Goal: Task Accomplishment & Management: Complete application form

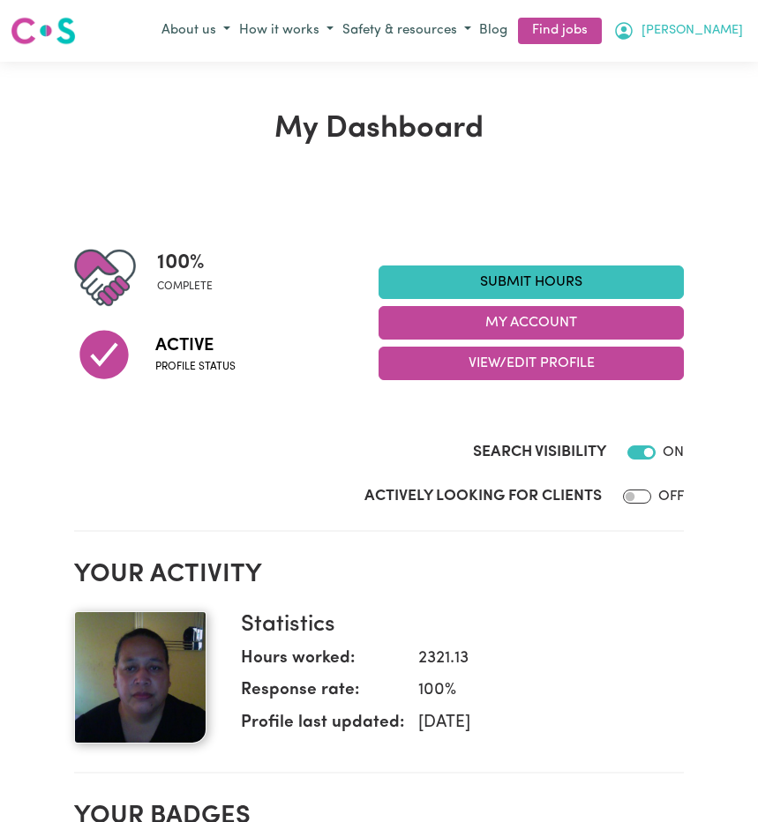
click at [709, 28] on span "[PERSON_NAME]" at bounding box center [691, 30] width 101 height 19
click at [679, 63] on link "My Account" at bounding box center [676, 66] width 139 height 34
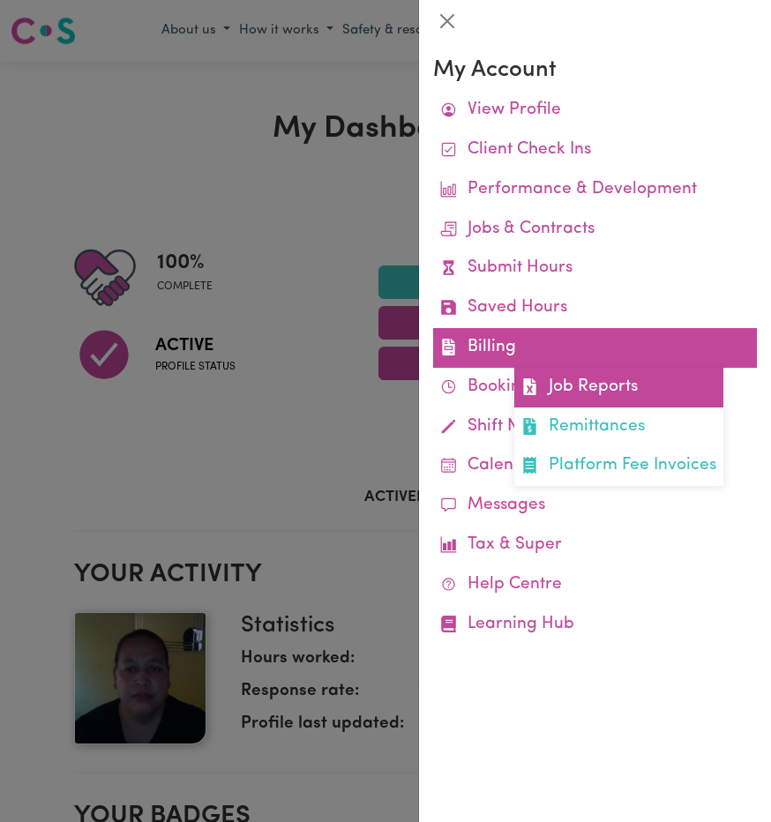
click at [575, 382] on link "Job Reports" at bounding box center [618, 388] width 209 height 40
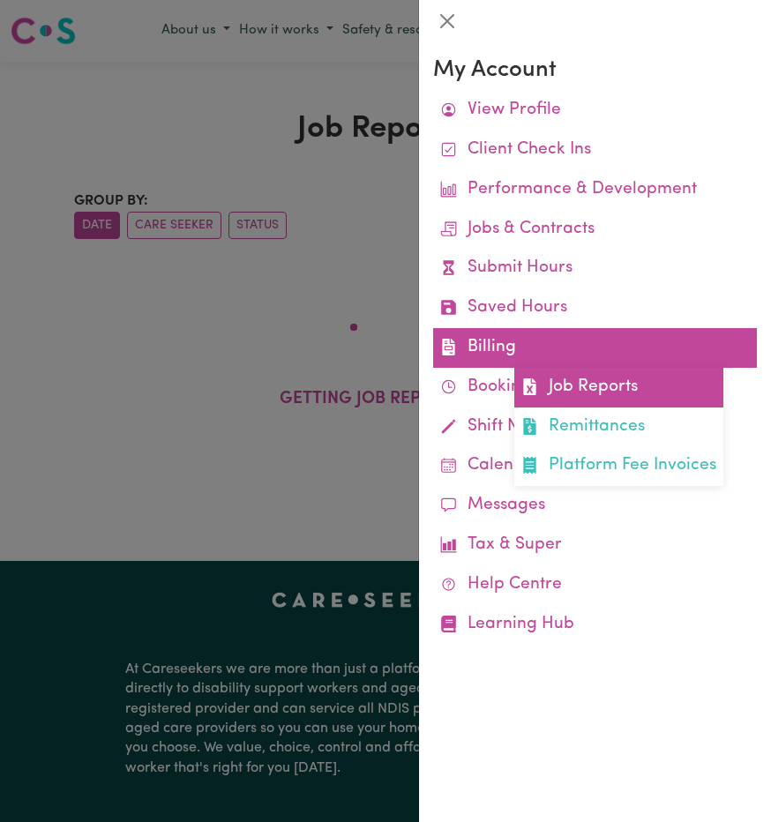
click at [581, 372] on link "Job Reports" at bounding box center [618, 388] width 209 height 40
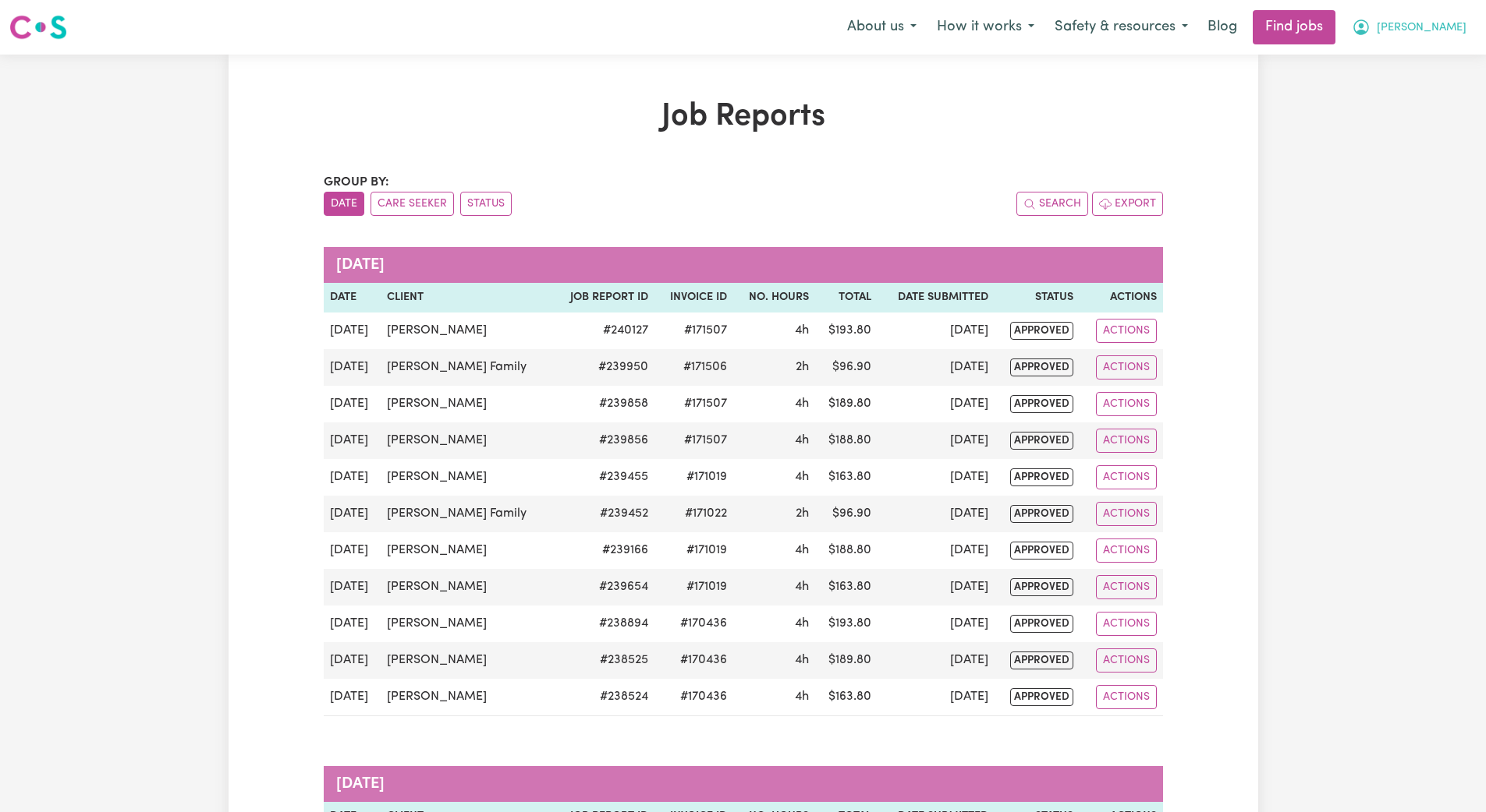
click at [669, 26] on span "[PERSON_NAME]" at bounding box center [1421, 27] width 89 height 17
click at [669, 61] on link "My Account" at bounding box center [1414, 61] width 123 height 30
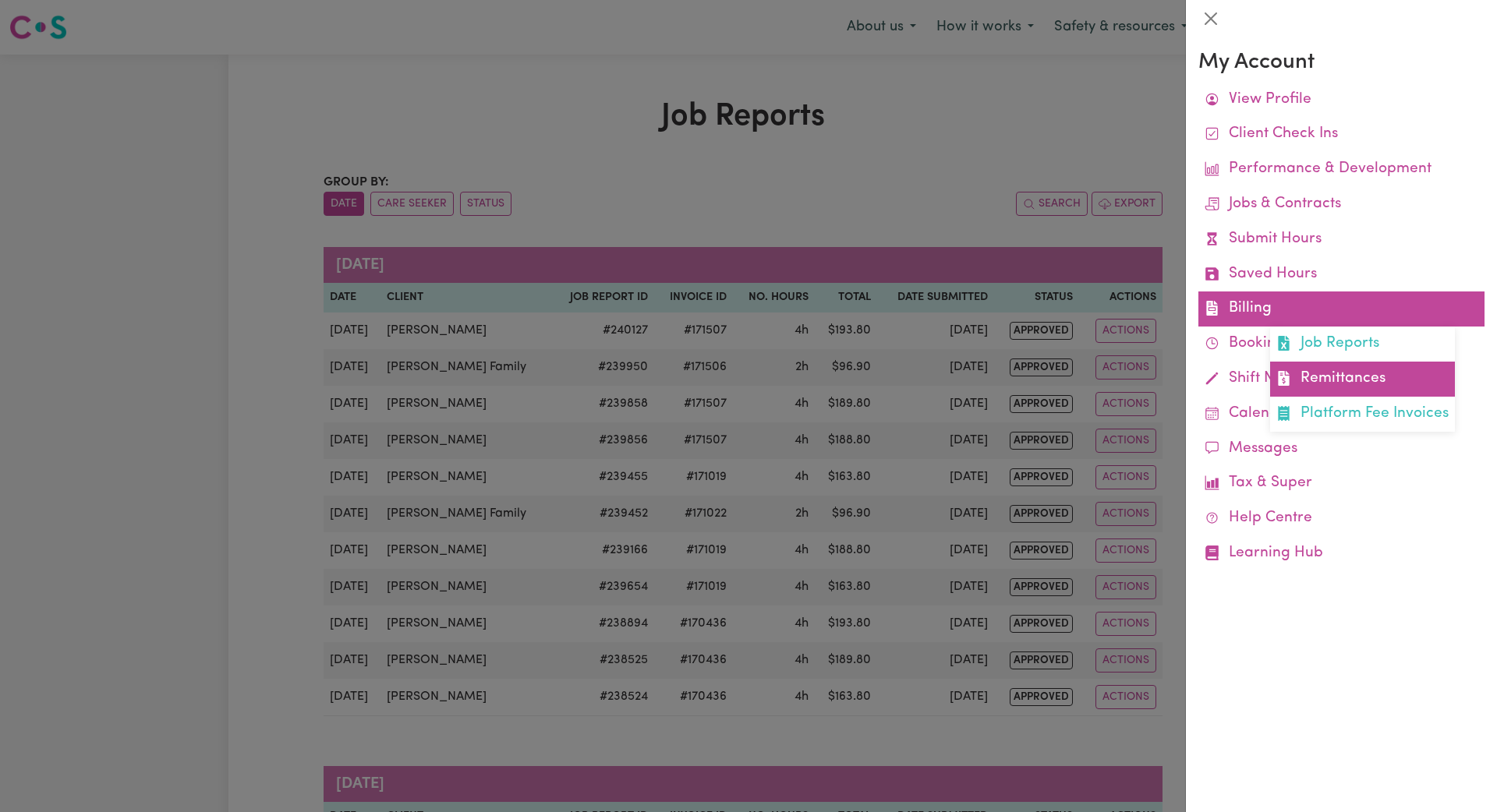
click at [669, 361] on link "Remittances" at bounding box center [1362, 379] width 185 height 35
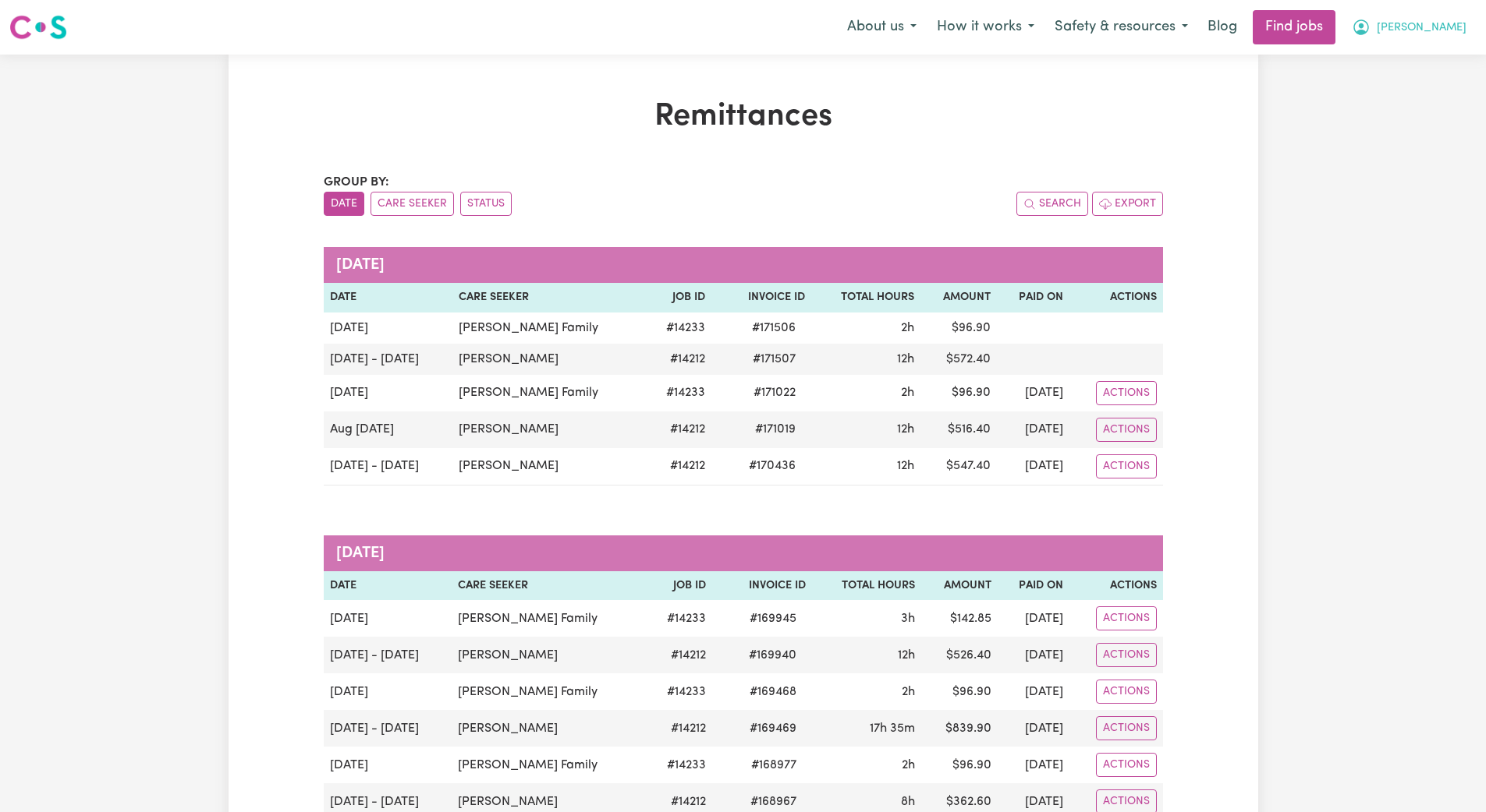
click at [669, 27] on button "[PERSON_NAME]" at bounding box center [1409, 27] width 135 height 33
click at [669, 89] on link "My Dashboard" at bounding box center [1414, 90] width 123 height 30
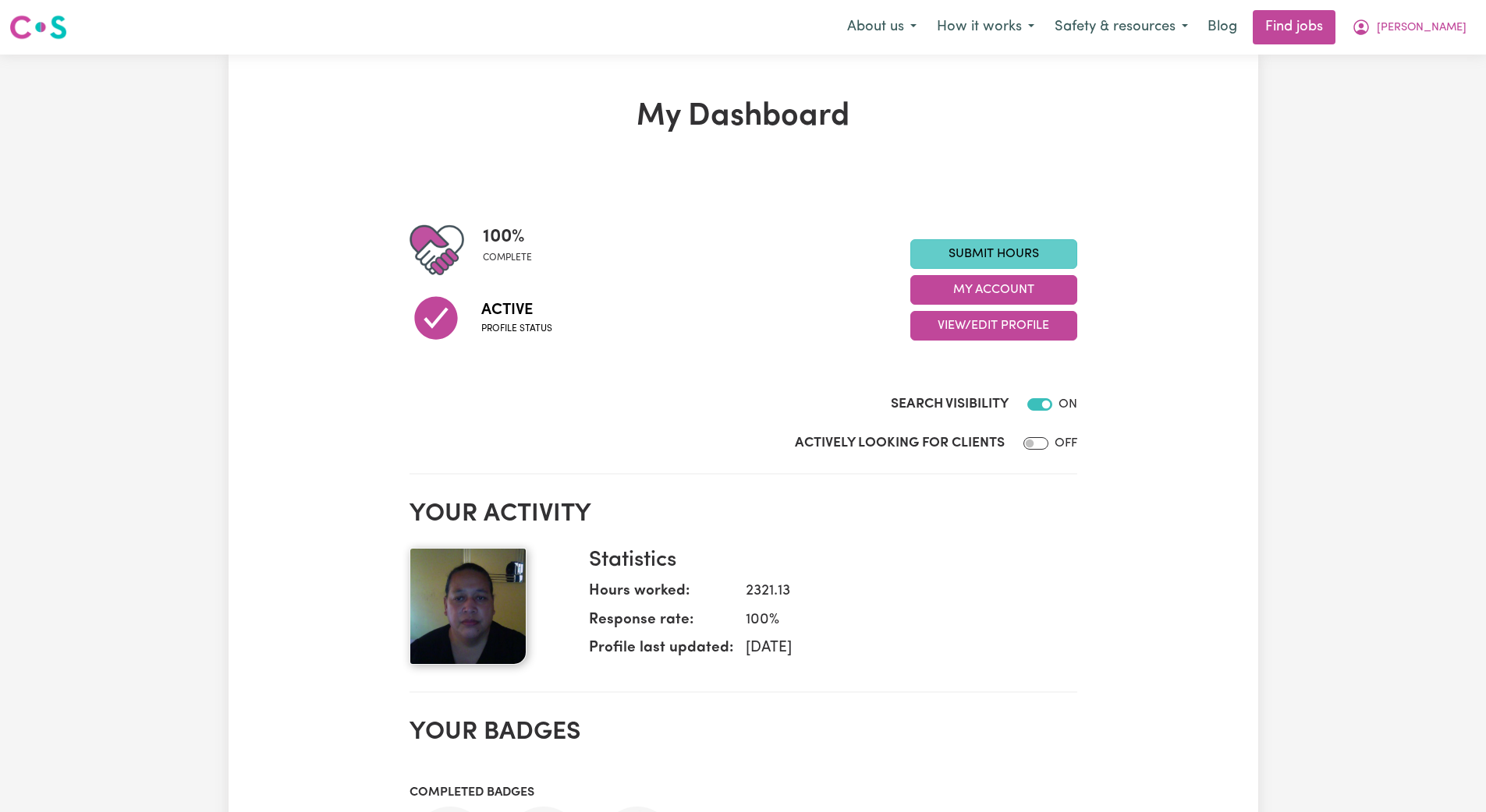
click at [669, 262] on link "Submit Hours" at bounding box center [994, 254] width 167 height 30
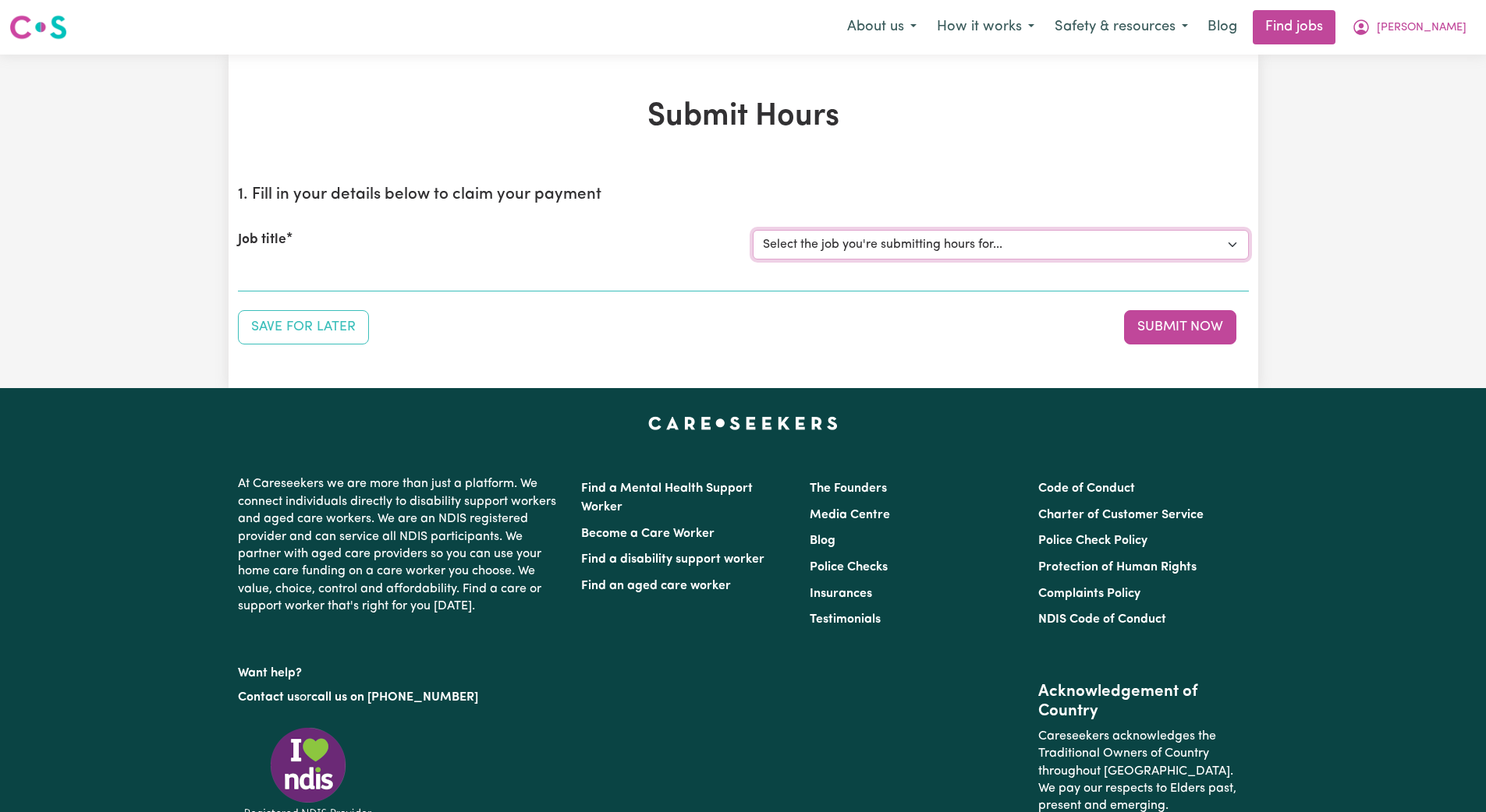
select select "14212"
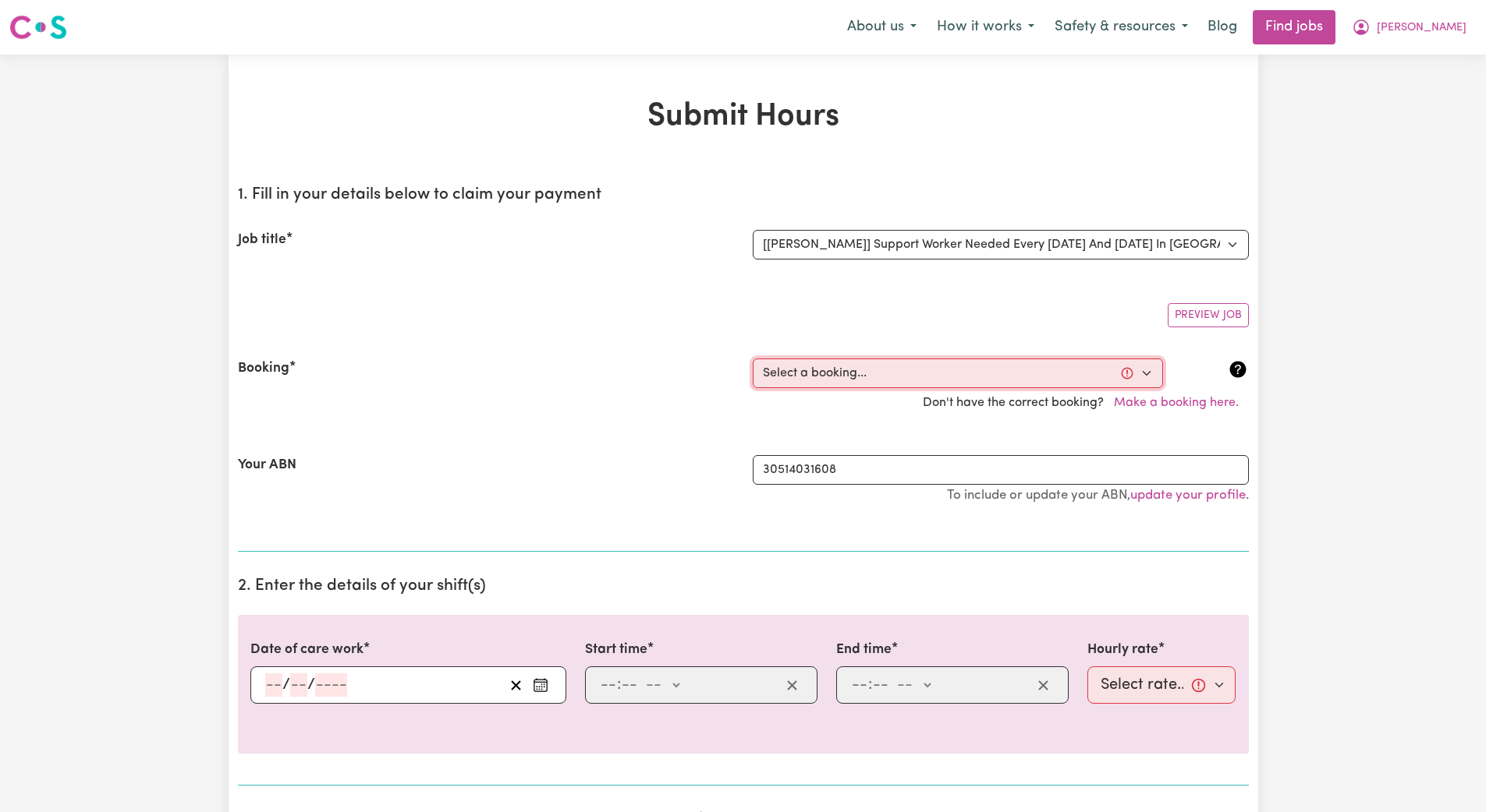
select select "353371"
type input "[DATE]"
type input "25"
type input "8"
type input "2025"
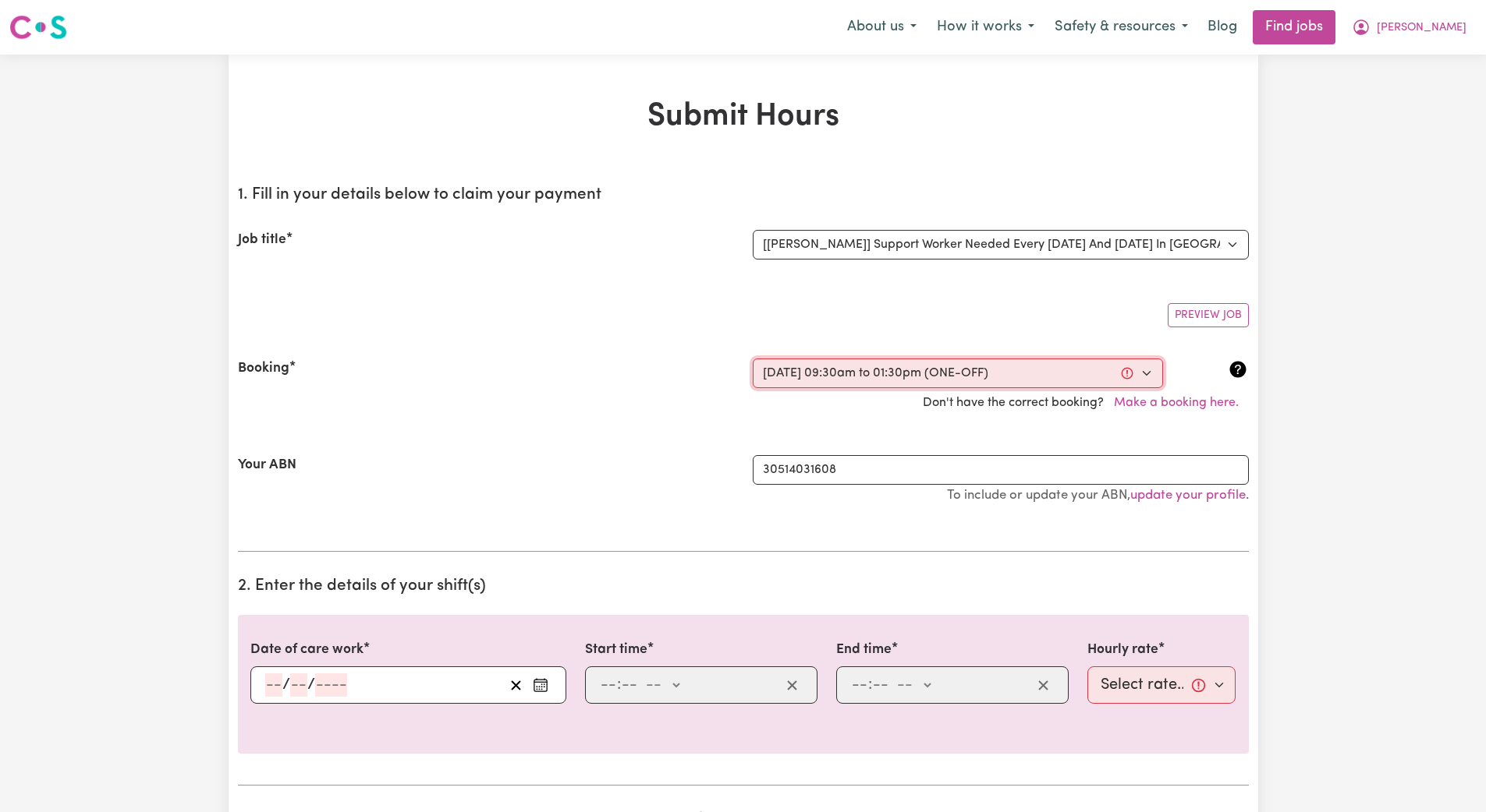
type input "09:30"
type input "9"
type input "30"
select select "am"
type input "13:30"
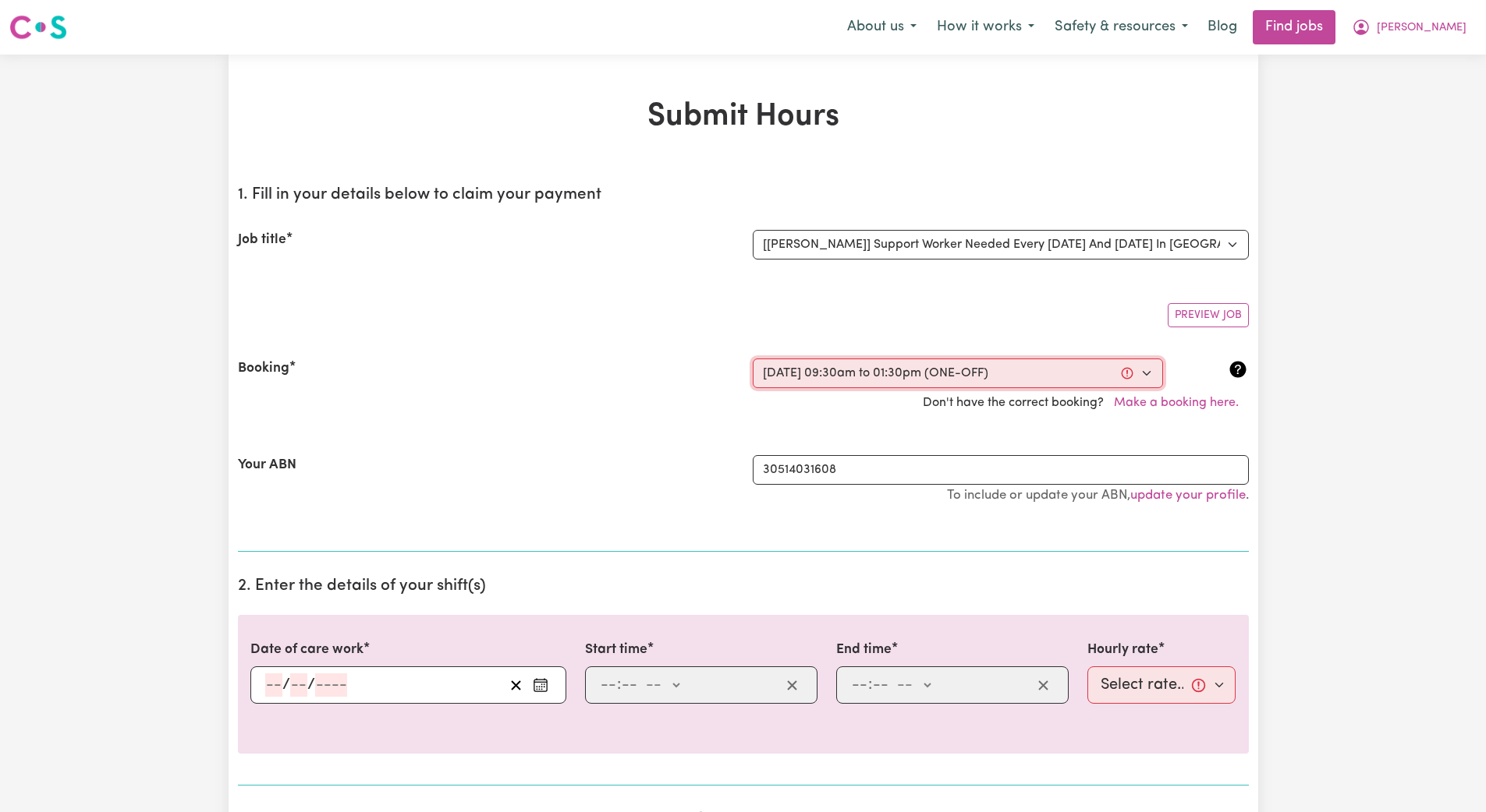
type input "1"
type input "30"
select select "pm"
select select "45-Weekday"
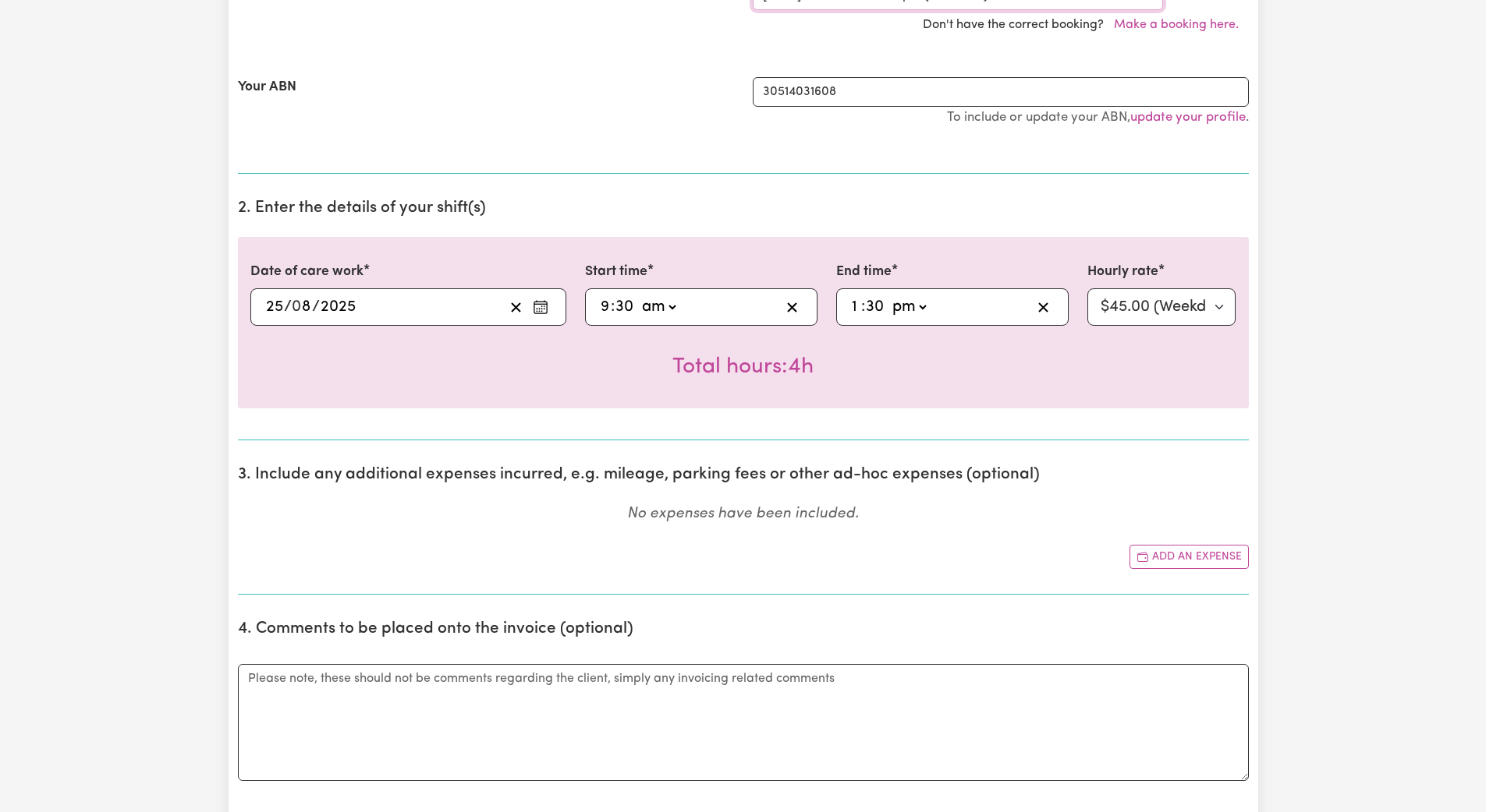
scroll to position [443, 0]
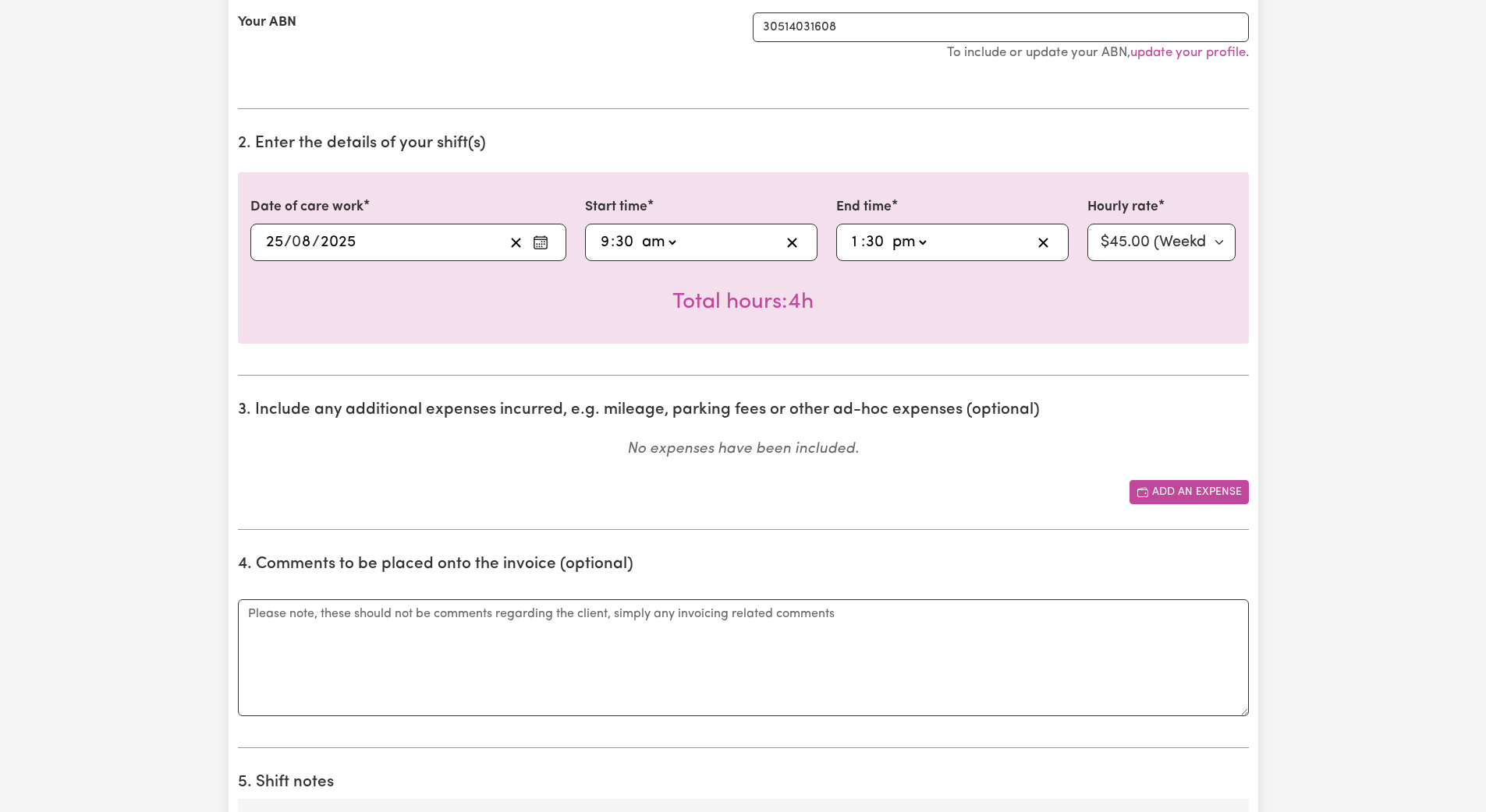
click at [669, 485] on button "Add an expense" at bounding box center [1189, 492] width 119 height 24
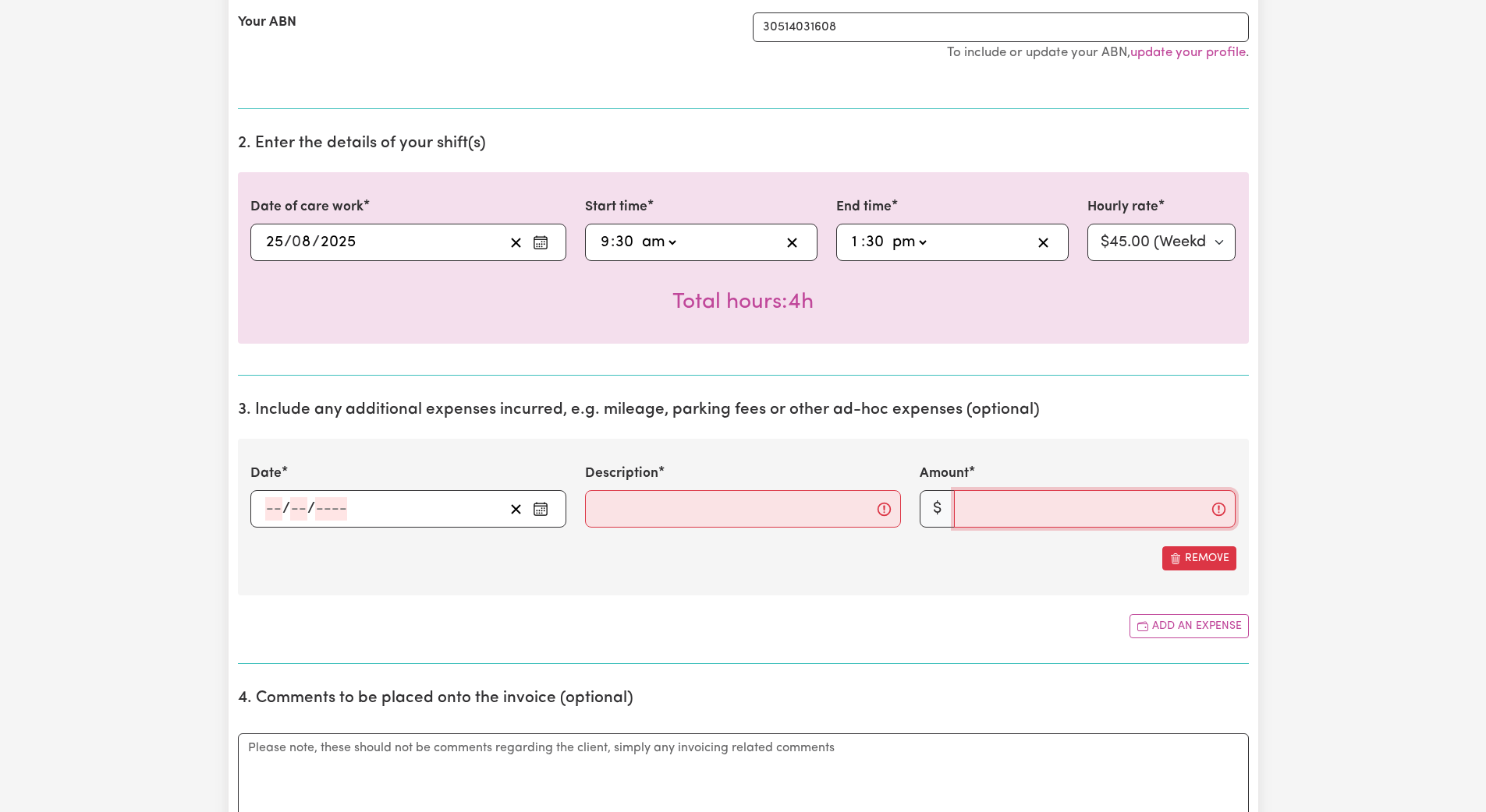
click at [669, 520] on input "Amount" at bounding box center [1094, 509] width 282 height 37
type input "30"
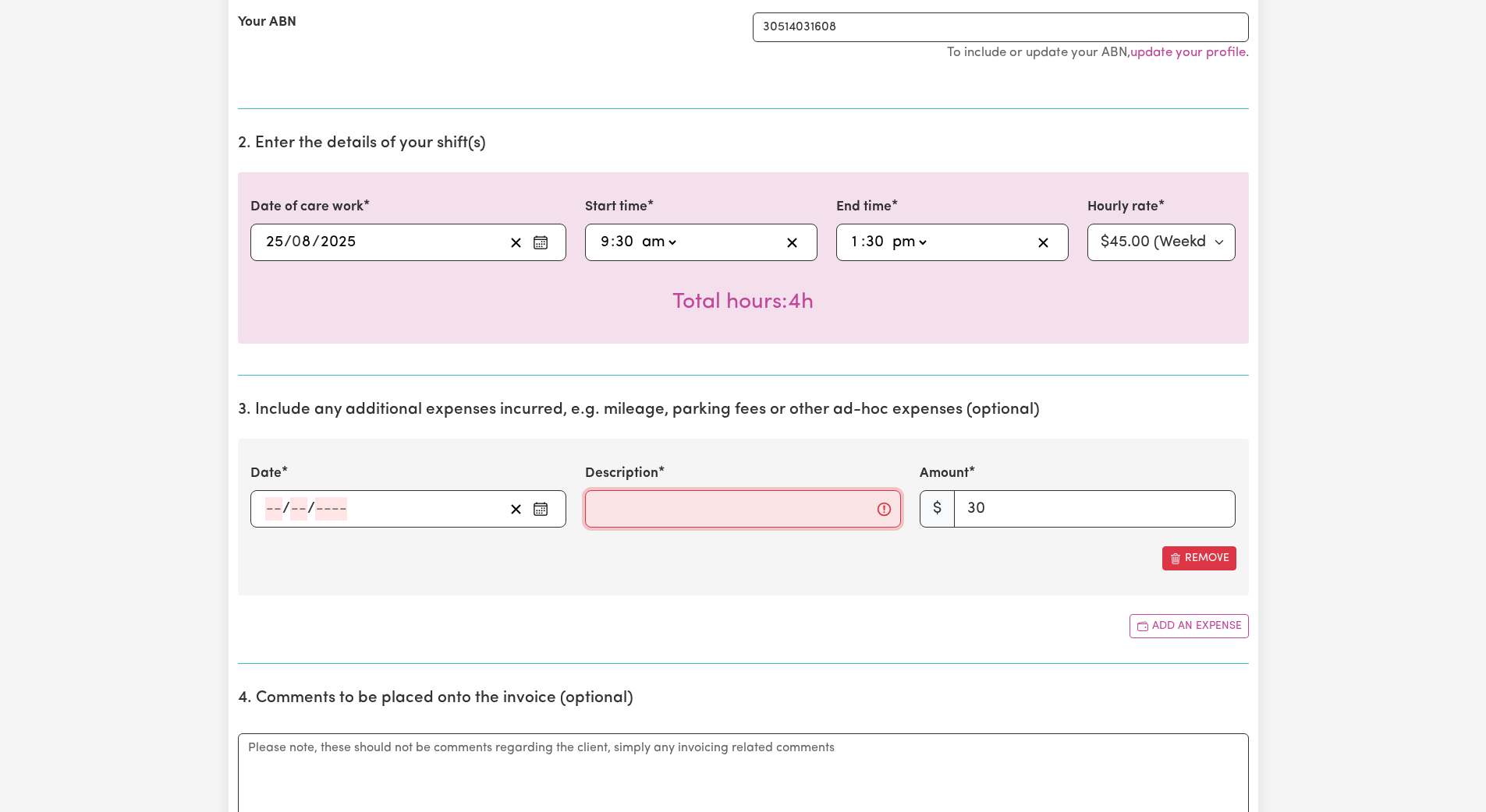
click at [647, 520] on input "Description" at bounding box center [743, 509] width 316 height 37
click at [534, 512] on rect "Enter the date of expense" at bounding box center [540, 510] width 12 height 11
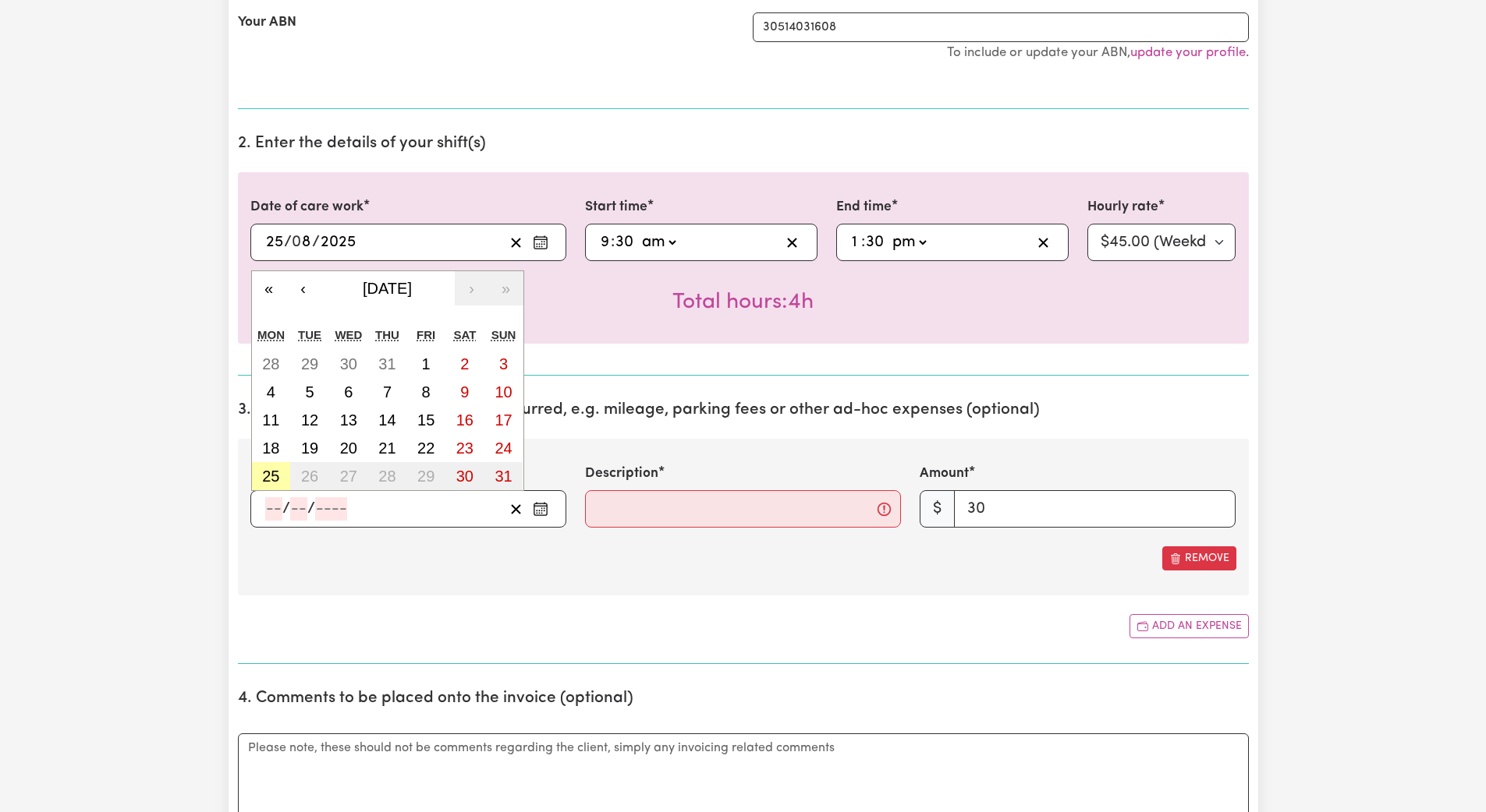
click at [263, 479] on abbr "25" at bounding box center [270, 475] width 17 height 17
type input "[DATE]"
type input "25"
type input "8"
type input "2025"
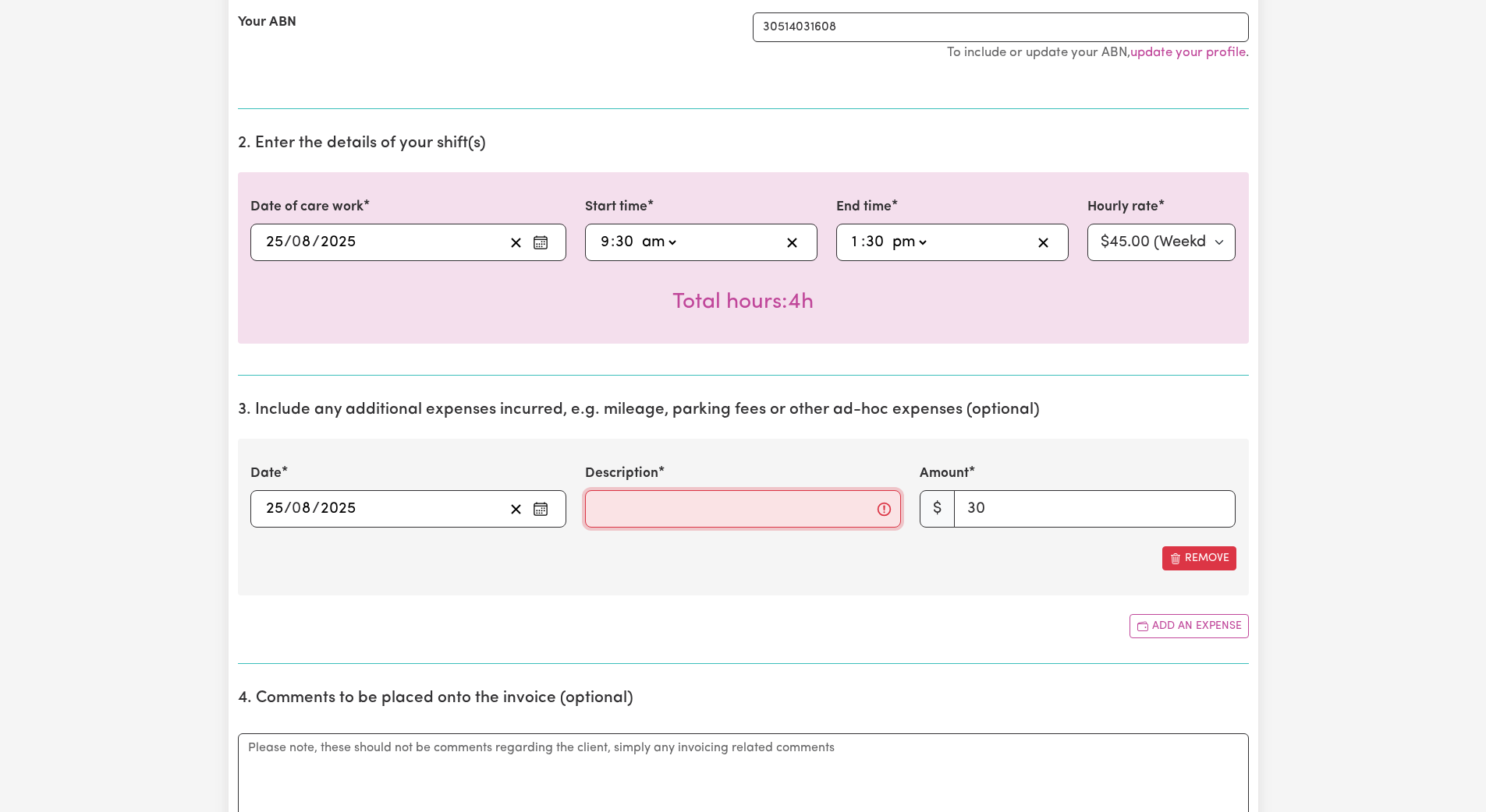
click at [647, 518] on input "Description" at bounding box center [743, 509] width 316 height 37
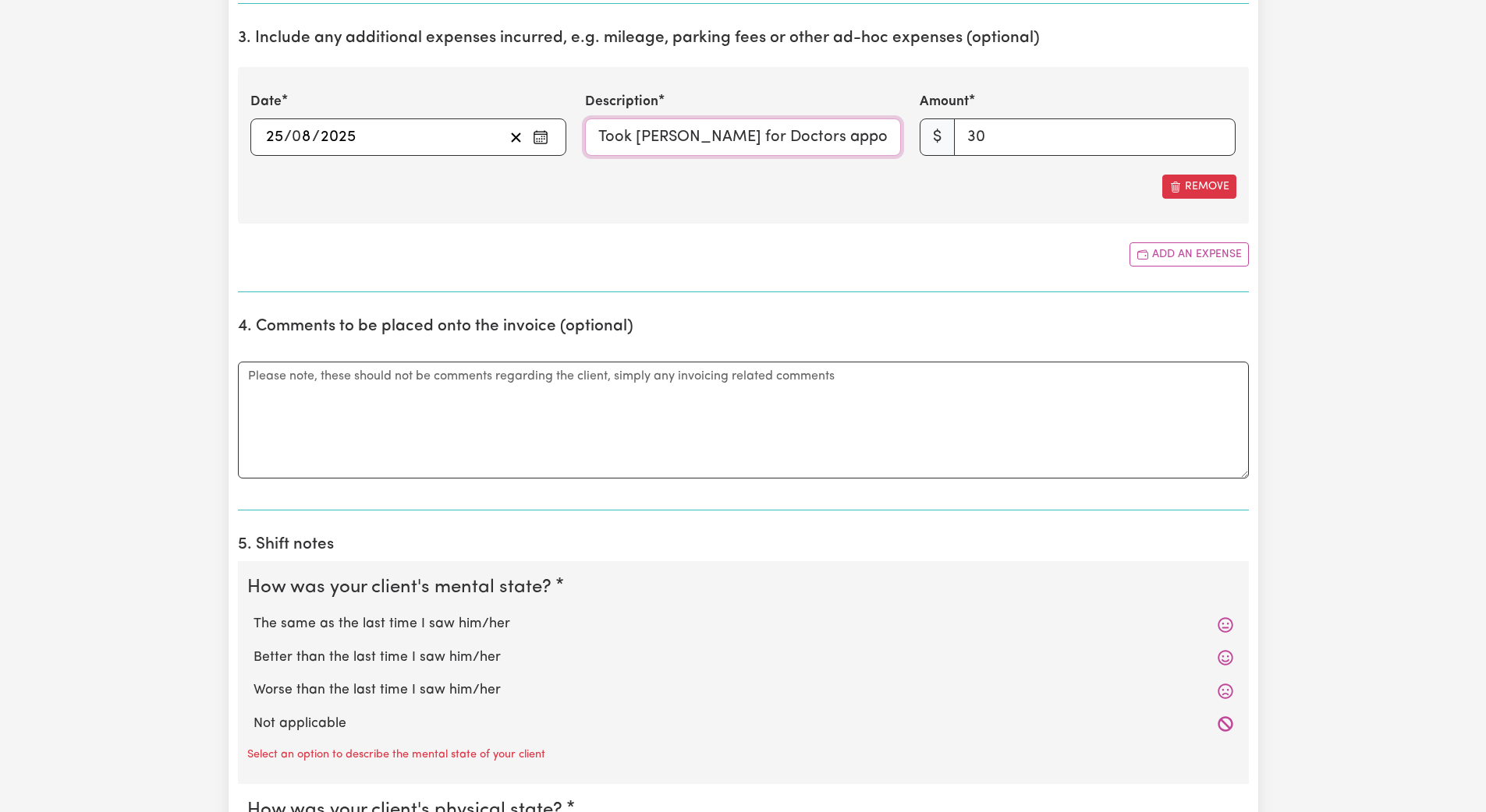
scroll to position [1054, 0]
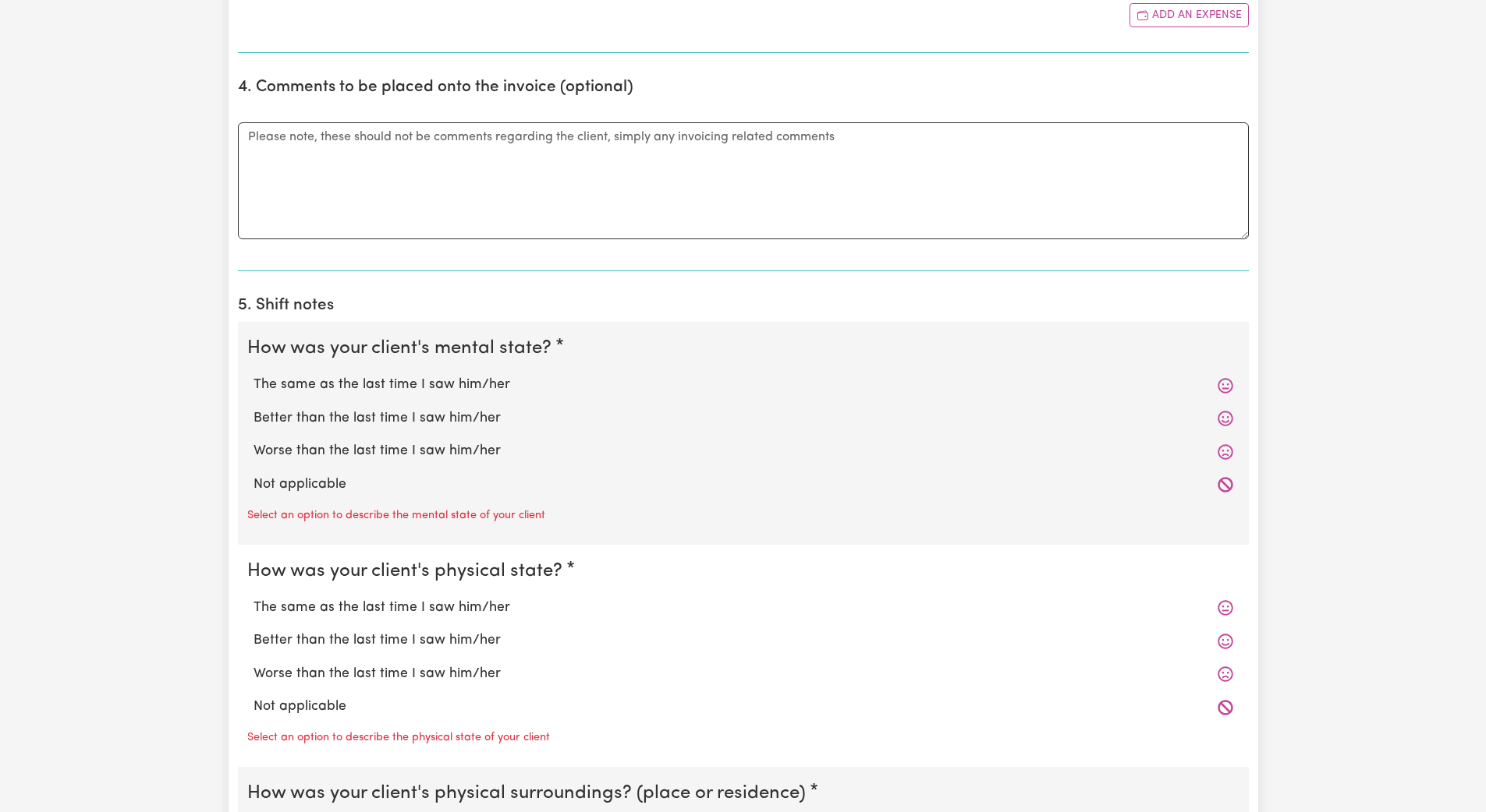
type input "Took [PERSON_NAME] for Doctors appointment & bank"
click at [343, 482] on label "Not applicable" at bounding box center [743, 484] width 979 height 20
click at [254, 474] on input "Not applicable" at bounding box center [253, 474] width 1 height 1
radio input "true"
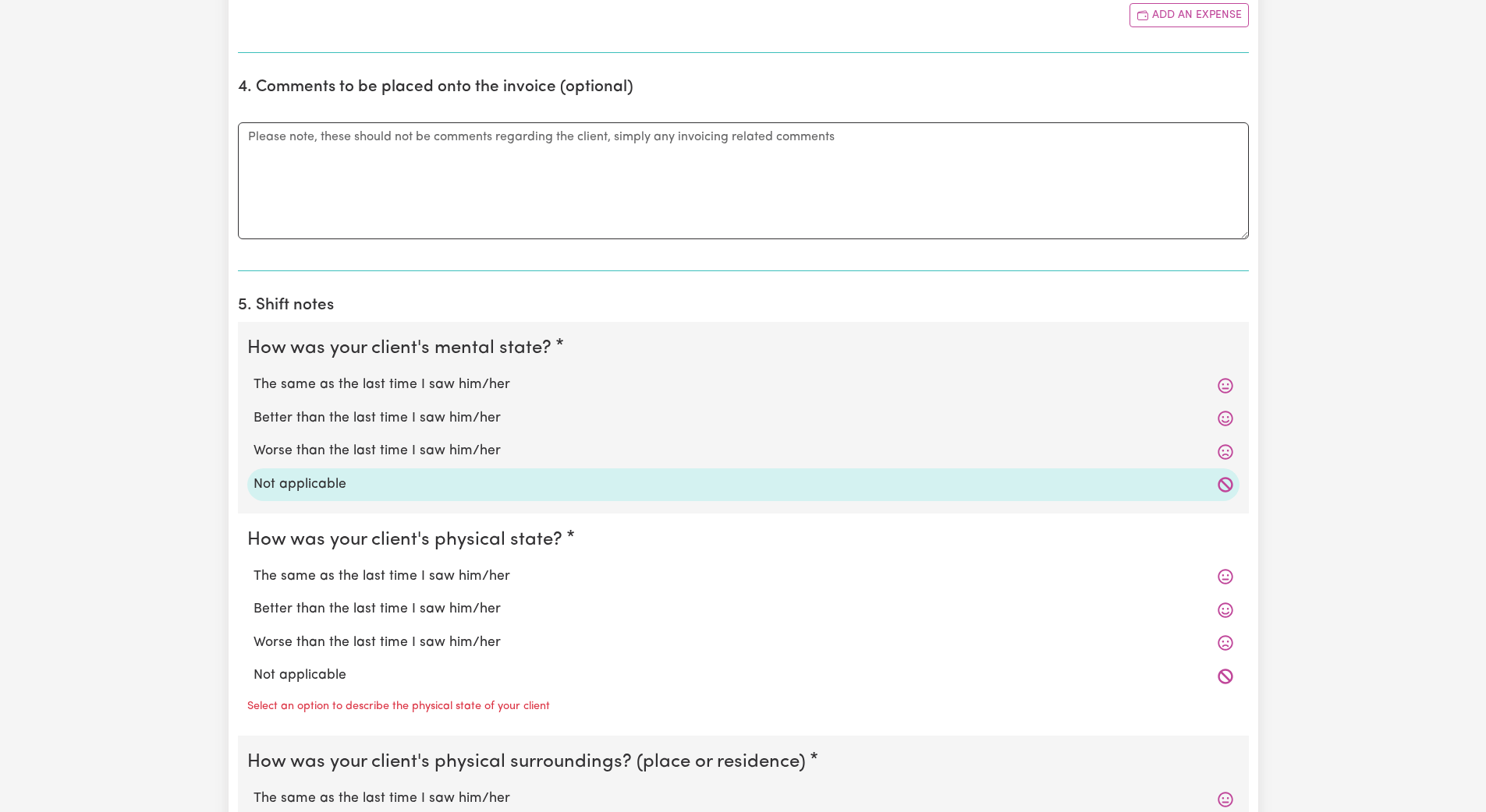
click at [315, 682] on label "Not applicable" at bounding box center [743, 676] width 979 height 20
click at [254, 666] on input "Not applicable" at bounding box center [253, 665] width 1 height 1
radio input "true"
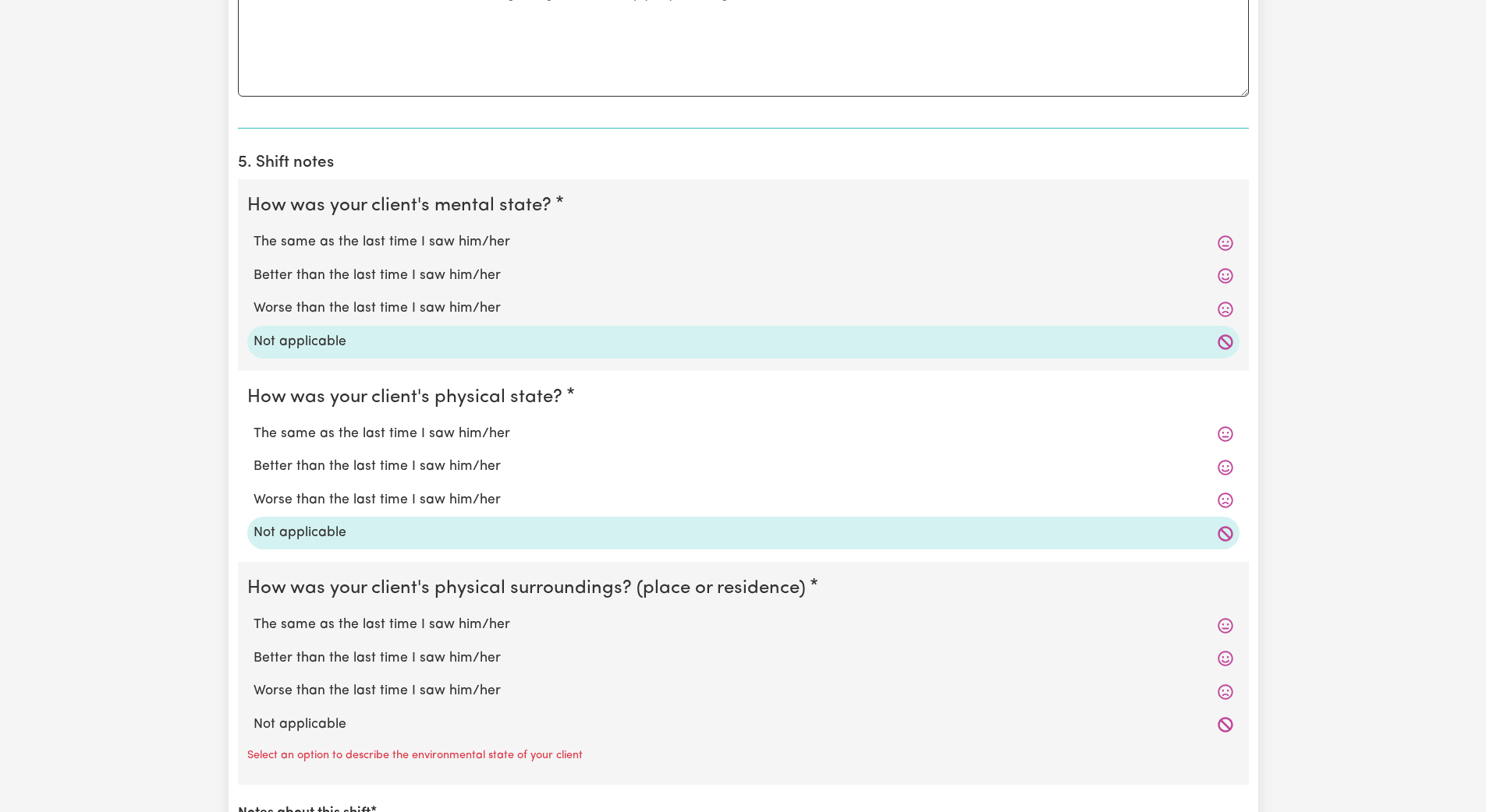
scroll to position [1335, 0]
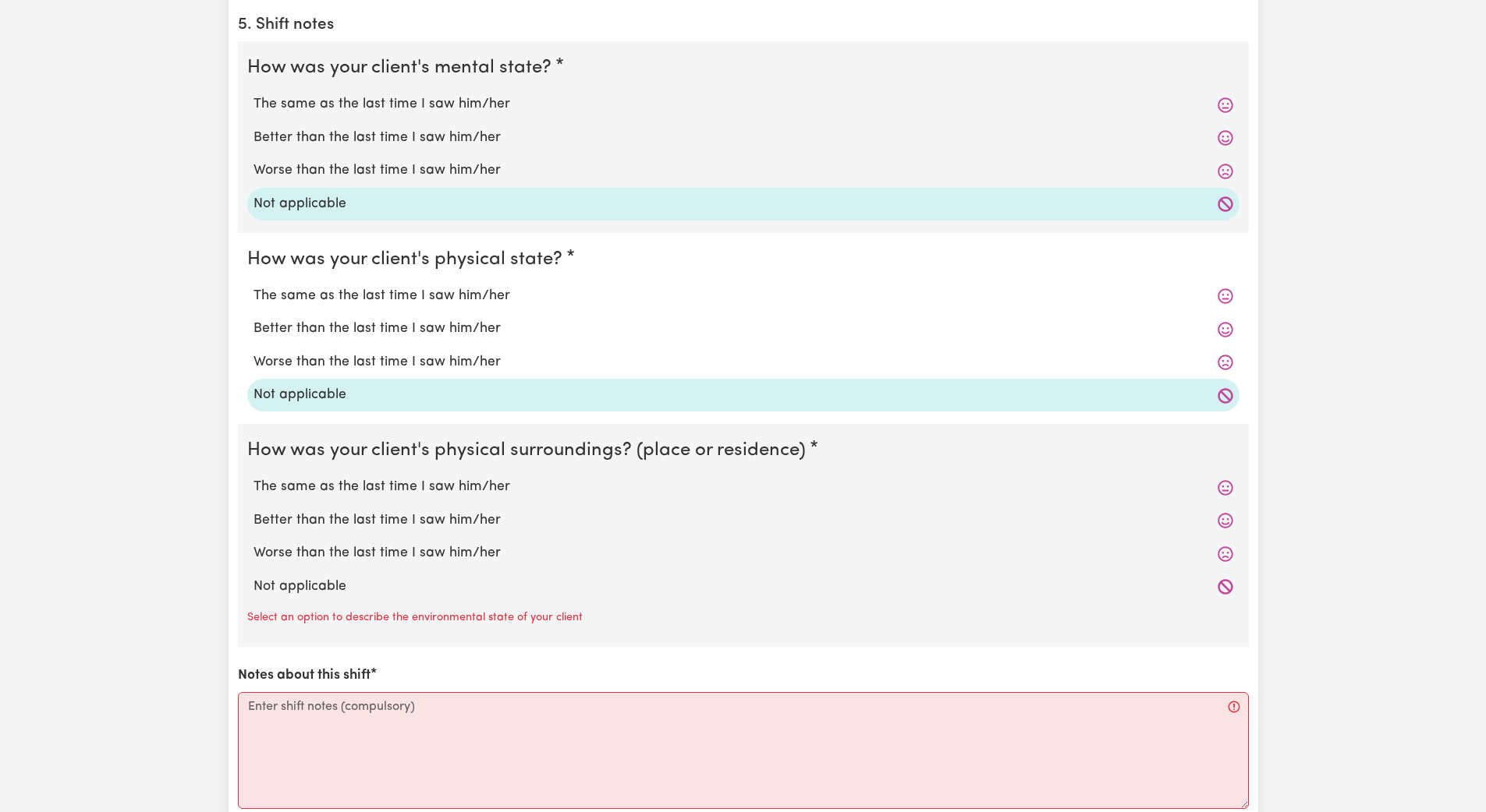
click at [330, 593] on label "Not applicable" at bounding box center [743, 587] width 979 height 20
click at [254, 577] on input "Not applicable" at bounding box center [253, 576] width 1 height 1
radio input "true"
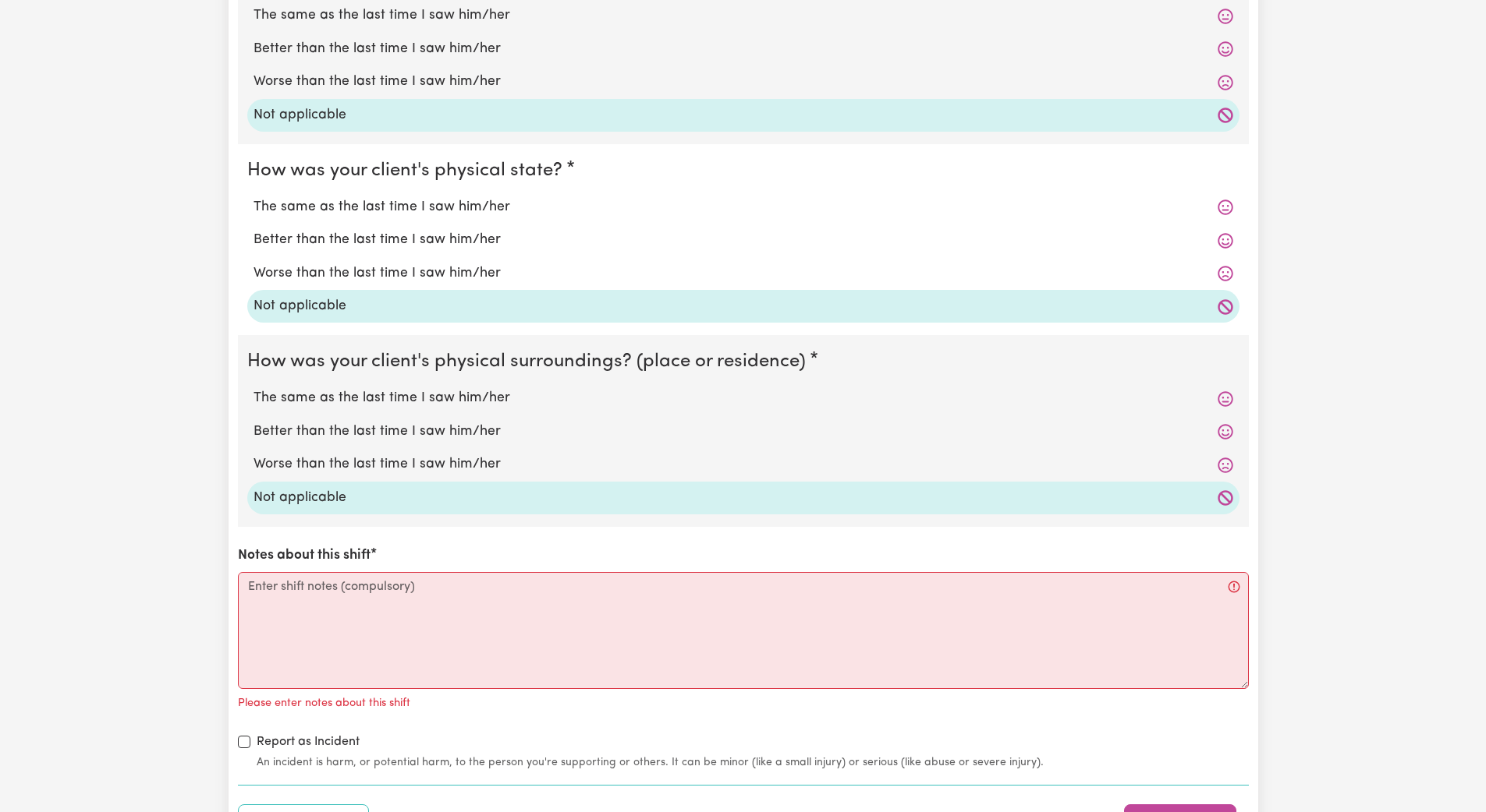
scroll to position [1482, 0]
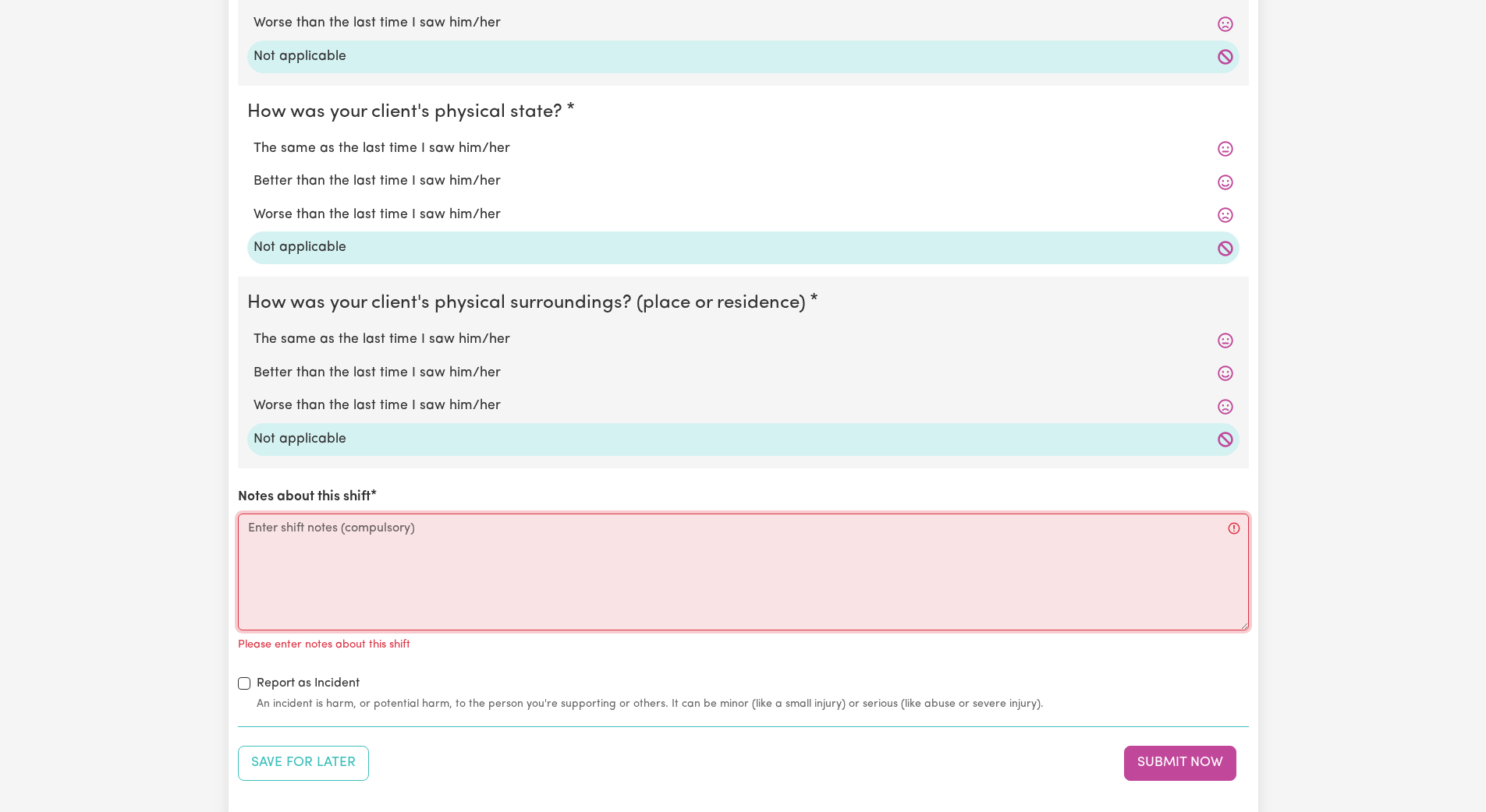
click at [247, 550] on textarea "Notes about this shift" at bounding box center [743, 572] width 1010 height 117
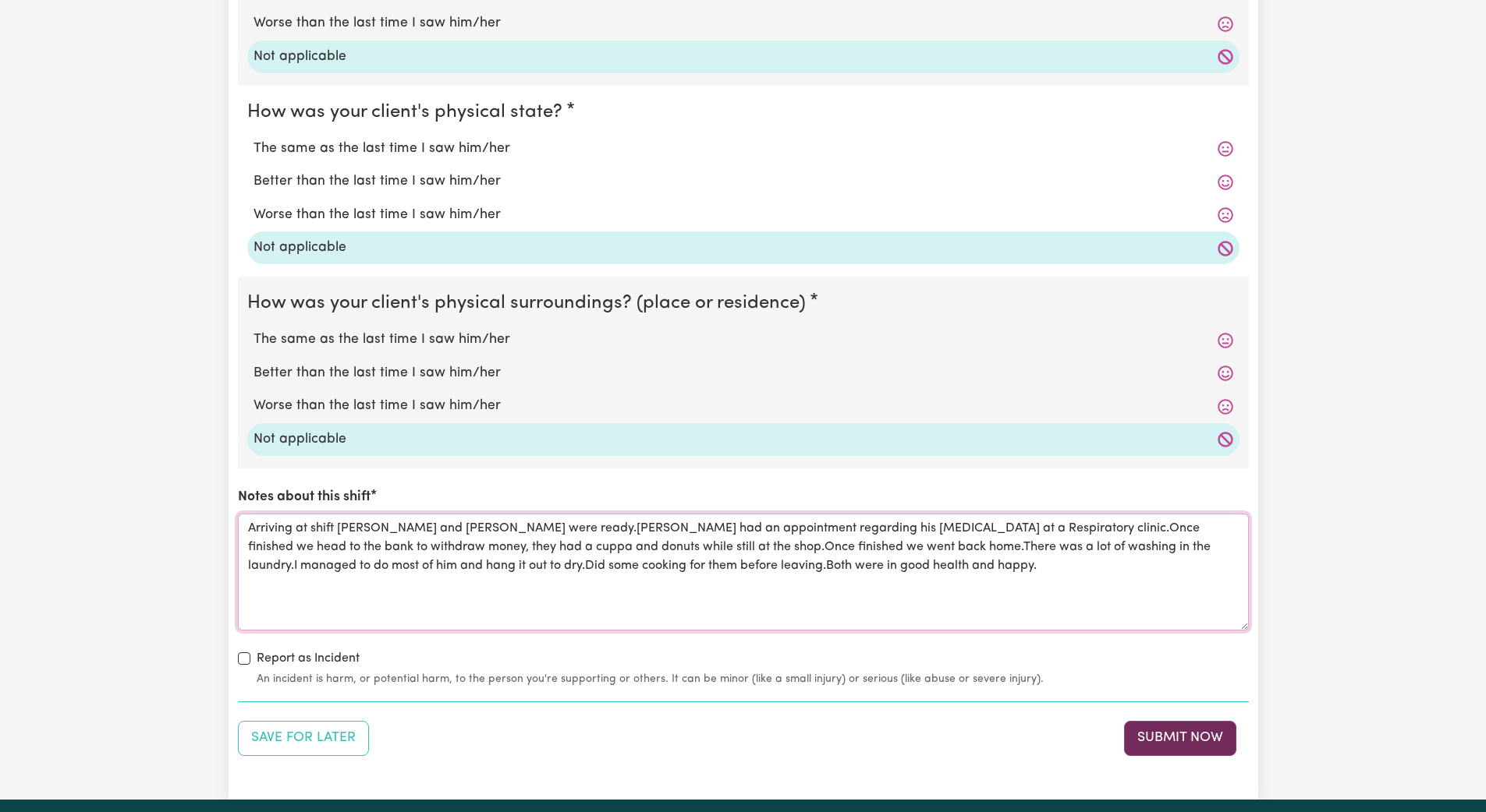
type textarea "Arriving at shift [PERSON_NAME] and [PERSON_NAME] were ready.[PERSON_NAME] had …"
click at [669, 725] on button "Submit Now" at bounding box center [1179, 738] width 112 height 34
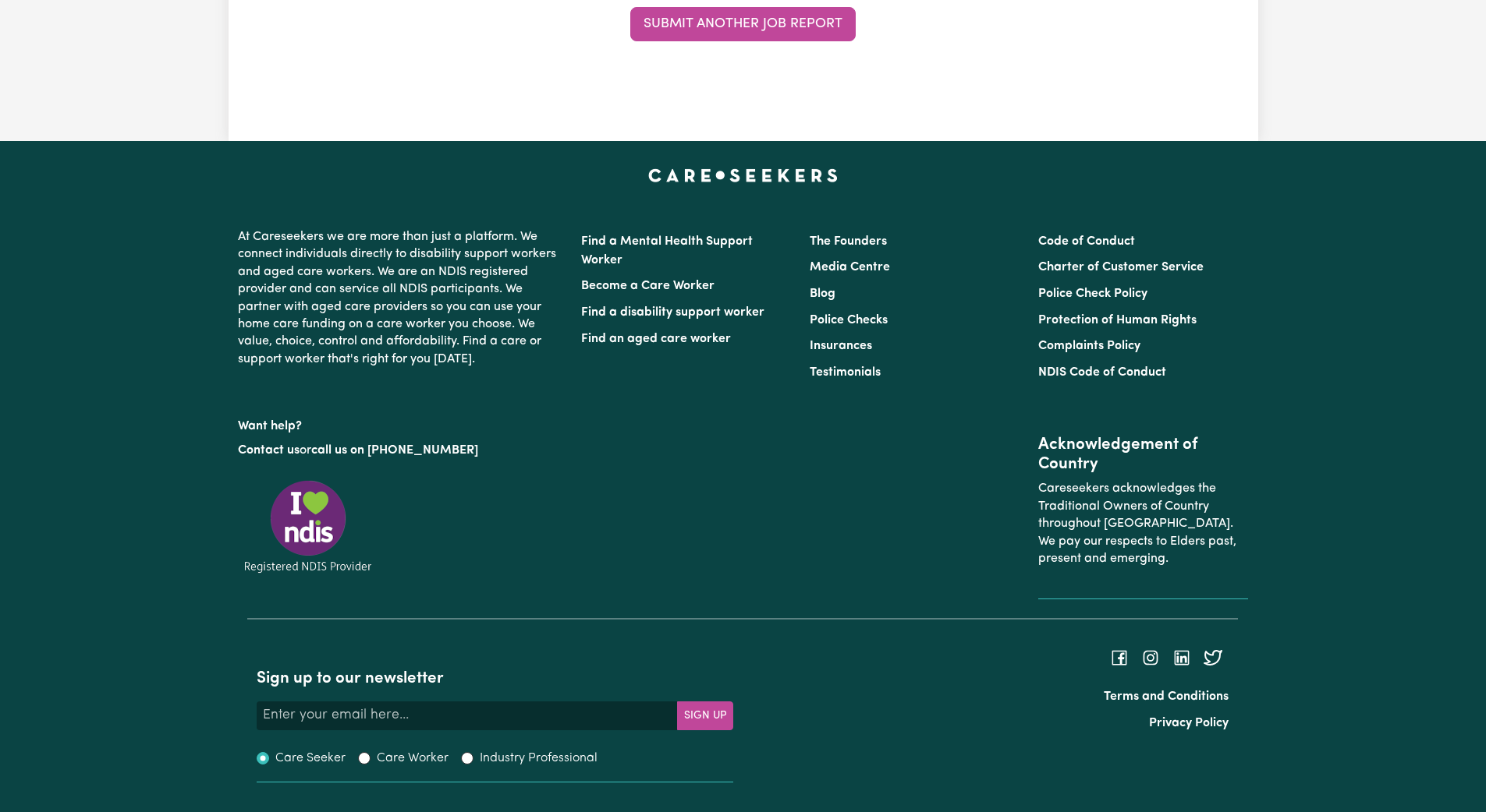
scroll to position [0, 0]
